Goal: Task Accomplishment & Management: Manage account settings

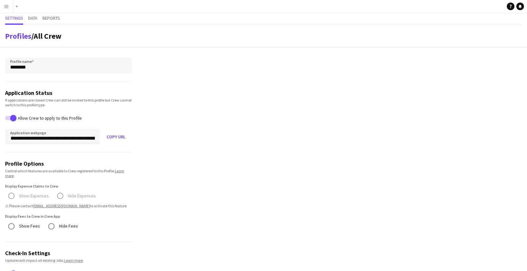
click at [7, 7] on app-icon "Menu" at bounding box center [6, 6] width 5 height 5
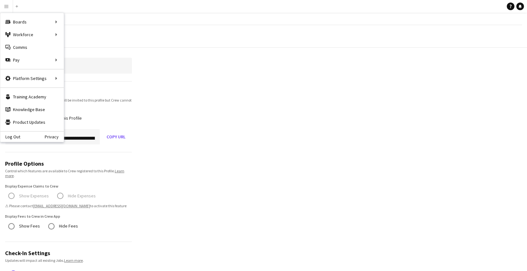
scroll to position [38, 0]
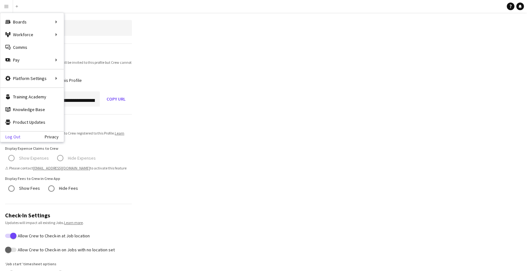
click at [15, 137] on link "Log Out" at bounding box center [10, 136] width 20 height 5
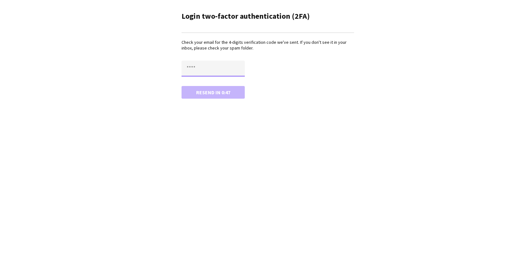
click at [218, 65] on input "text" at bounding box center [213, 69] width 63 height 16
paste input "****"
type input "****"
click at [182, 86] on button "Confirm" at bounding box center [213, 92] width 63 height 13
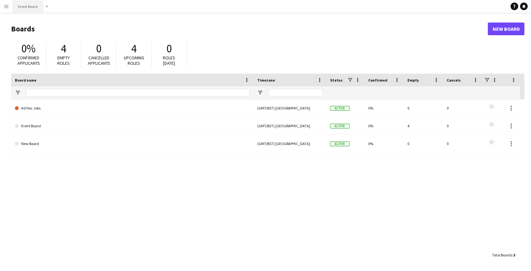
click at [31, 7] on button "Event Board Close" at bounding box center [28, 6] width 30 height 12
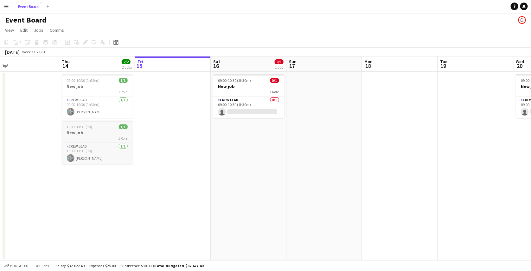
scroll to position [0, 166]
click at [100, 130] on h3 "New job" at bounding box center [98, 133] width 71 height 6
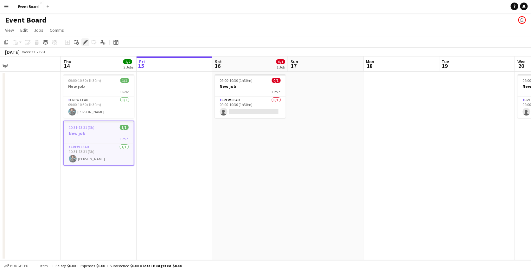
click at [84, 40] on icon "Edit" at bounding box center [85, 42] width 5 height 5
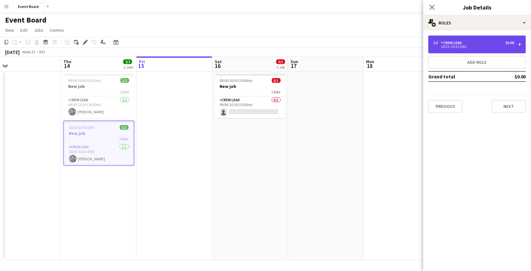
click at [483, 42] on div "1 x Crew Lead $0.00" at bounding box center [474, 43] width 81 height 4
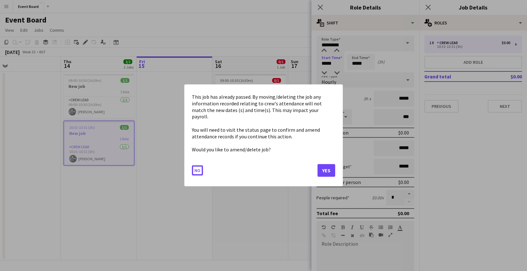
click at [337, 64] on body "Menu Boards Boards Boards All jobs Status Workforce Workforce My Workforce Recr…" at bounding box center [263, 135] width 527 height 271
click at [322, 168] on button "Yes" at bounding box center [326, 170] width 18 height 13
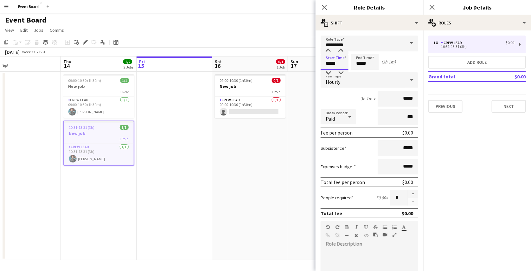
type input "*****"
click at [314, 11] on app-navbar "Menu Boards Boards Boards All jobs Status Workforce Workforce My Workforce Recr…" at bounding box center [265, 6] width 531 height 13
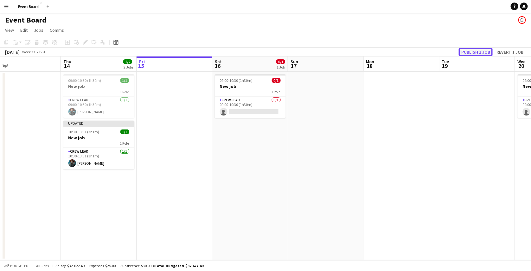
click at [482, 51] on button "Publish 1 job" at bounding box center [476, 52] width 34 height 8
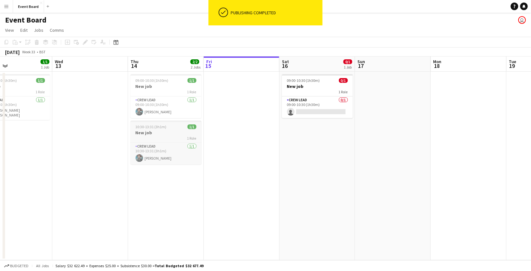
scroll to position [0, 155]
